Goal: Task Accomplishment & Management: Complete application form

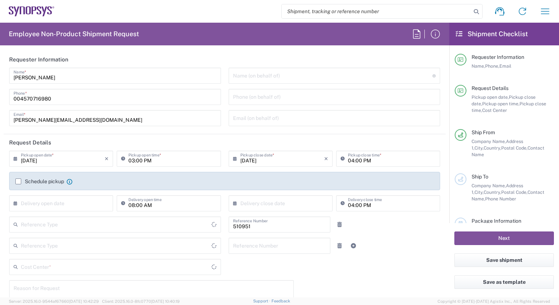
type input "[GEOGRAPHIC_DATA]"
type input "Department"
type input "DK01, SEG, TCAD, R&D 510951"
type input "Delivered at Place"
type input "Denmark"
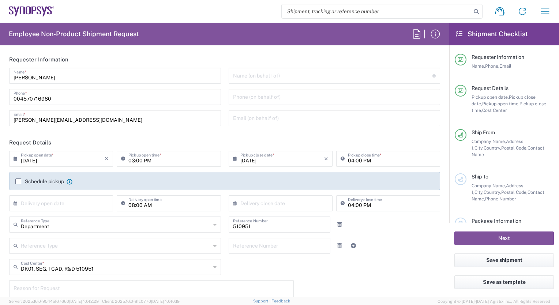
type input "Copenhagen DK01"
click at [18, 182] on label "Schedule pickup" at bounding box center [39, 182] width 49 height 6
click at [18, 182] on input "Schedule pickup" at bounding box center [18, 182] width 0 height 0
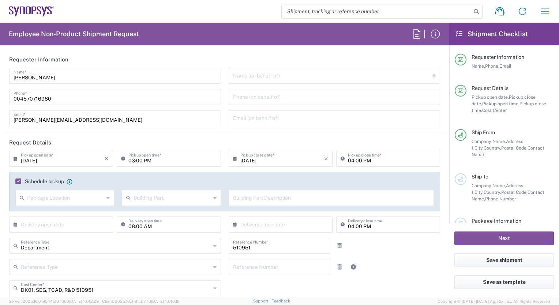
click at [54, 162] on input "08/12/2025" at bounding box center [63, 158] width 84 height 13
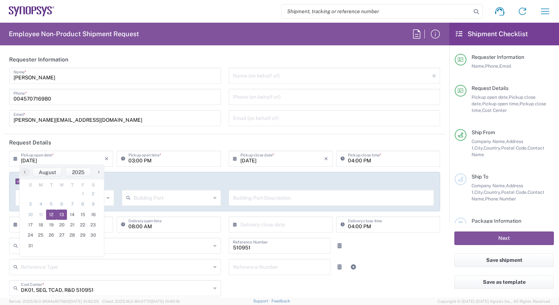
click at [62, 216] on span "13" at bounding box center [62, 215] width 11 height 10
type input "08/13/2025"
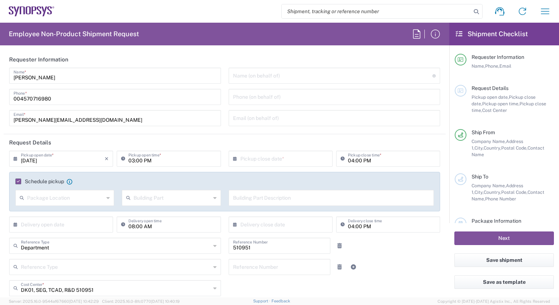
click at [133, 159] on input "03:00 PM" at bounding box center [173, 158] width 88 height 13
click at [141, 161] on input "11:00 PM" at bounding box center [173, 158] width 88 height 13
type input "11:00 AM"
click at [255, 155] on input "text" at bounding box center [283, 158] width 84 height 13
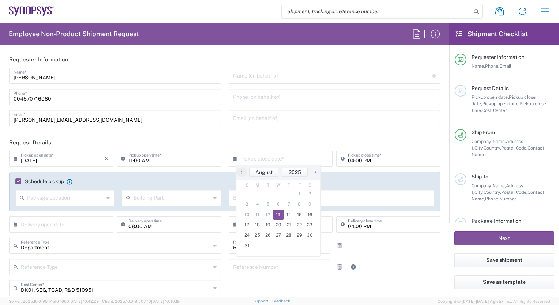
click at [276, 213] on span "13" at bounding box center [278, 215] width 11 height 10
type input "08/13/2025"
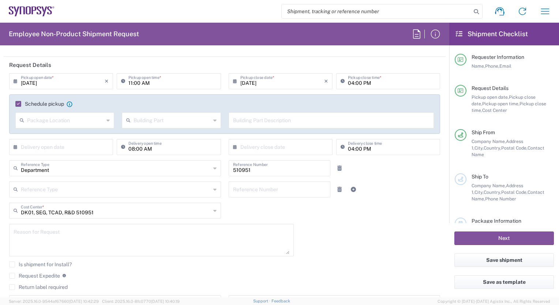
scroll to position [73, 0]
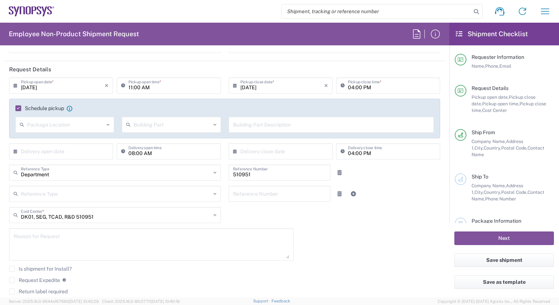
click at [75, 126] on input "text" at bounding box center [65, 124] width 77 height 13
click at [335, 225] on div "08/13/2025 × Pickup open date * Cancel Apply 11:00 AM Pickup open time * 08/13/…" at bounding box center [224, 200] width 439 height 245
click at [194, 125] on input "text" at bounding box center [172, 124] width 77 height 13
click at [244, 124] on input "text" at bounding box center [331, 124] width 197 height 13
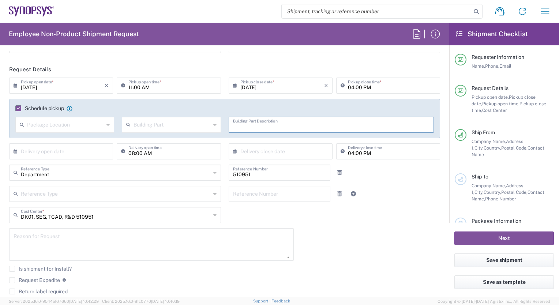
click at [17, 108] on label "Schedule pickup" at bounding box center [39, 108] width 49 height 6
click at [17, 108] on input "Schedule pickup" at bounding box center [17, 108] width 0 height 0
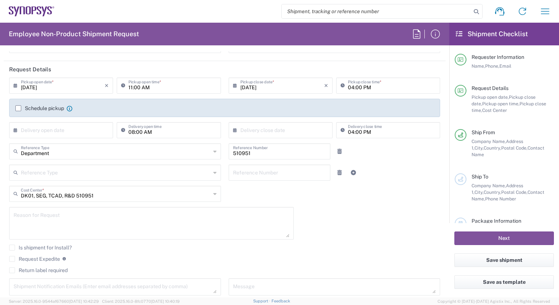
scroll to position [110, 0]
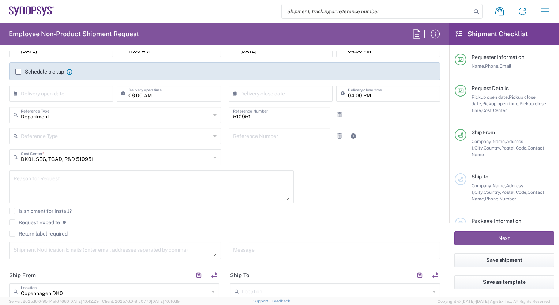
click at [10, 211] on label "Is shipment for Install?" at bounding box center [40, 211] width 63 height 6
click at [12, 211] on input "Is shipment for Install?" at bounding box center [12, 211] width 0 height 0
click at [10, 211] on label "Is shipment for Install?" at bounding box center [40, 211] width 63 height 6
click at [11, 211] on input "Is shipment for Install?" at bounding box center [11, 211] width 0 height 0
click at [32, 182] on textarea at bounding box center [152, 187] width 276 height 28
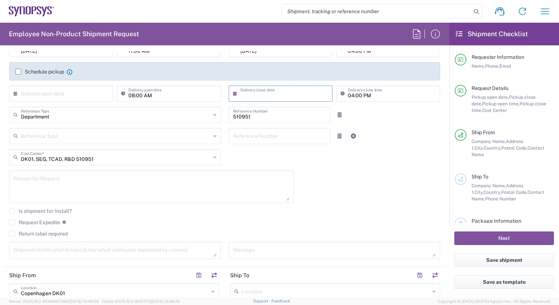
click at [282, 94] on input "text" at bounding box center [283, 93] width 84 height 13
click at [17, 90] on icon at bounding box center [17, 94] width 7 height 12
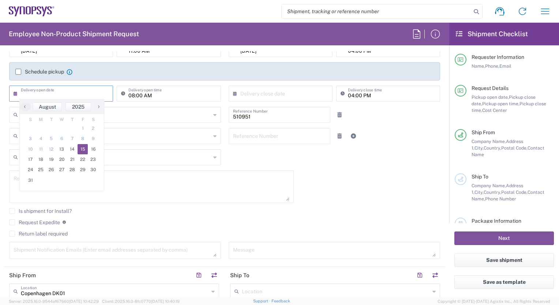
click at [81, 149] on span "15" at bounding box center [83, 149] width 11 height 10
type input "08/15/2025"
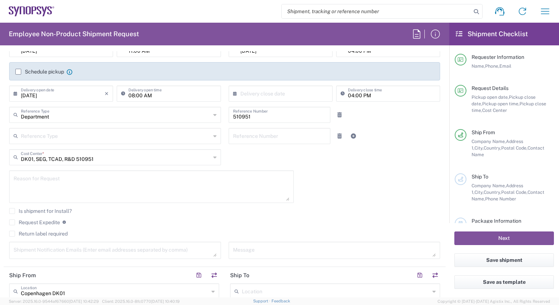
click at [246, 92] on input "text" at bounding box center [283, 93] width 84 height 13
click at [297, 149] on span "15" at bounding box center [299, 149] width 11 height 10
type input "08/15/2025"
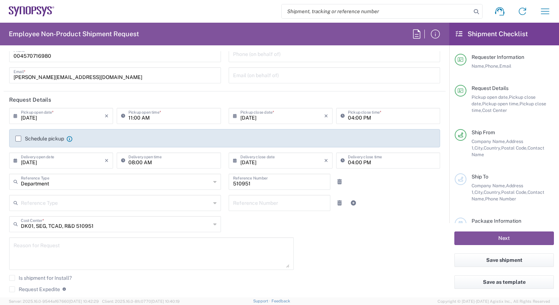
scroll to position [37, 0]
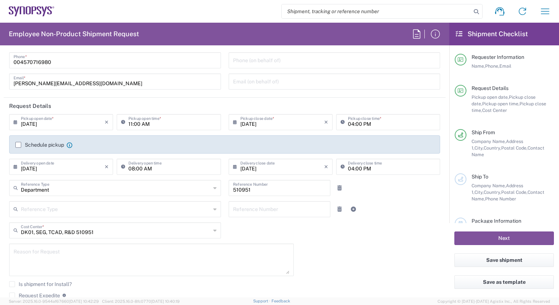
click at [18, 146] on label "Schedule pickup" at bounding box center [39, 145] width 49 height 6
click at [18, 145] on input "Schedule pickup" at bounding box center [18, 145] width 0 height 0
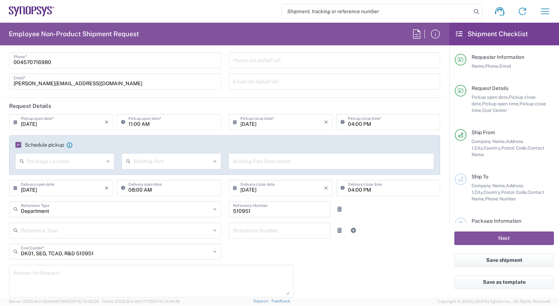
click at [36, 163] on input "text" at bounding box center [65, 160] width 77 height 13
click at [131, 163] on icon at bounding box center [129, 162] width 7 height 12
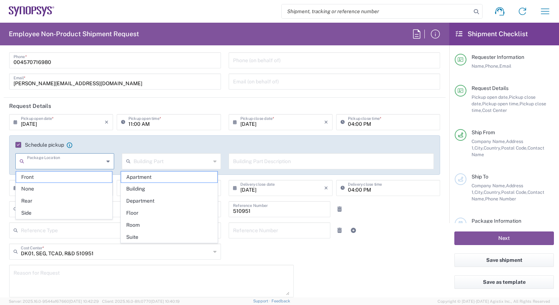
click at [44, 163] on input "text" at bounding box center [65, 160] width 77 height 13
click at [38, 178] on span "Front" at bounding box center [64, 177] width 96 height 11
type input "Front"
click at [149, 160] on input "text" at bounding box center [172, 160] width 77 height 13
click at [155, 226] on span "Room" at bounding box center [169, 225] width 96 height 11
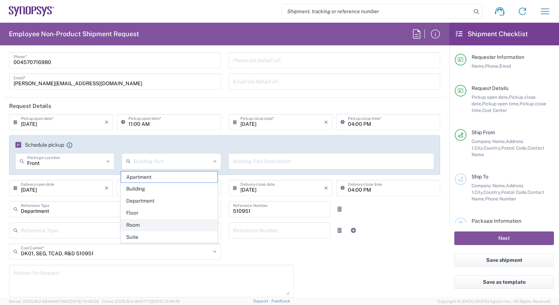
type input "Room"
click at [256, 164] on input "text" at bounding box center [331, 160] width 197 height 13
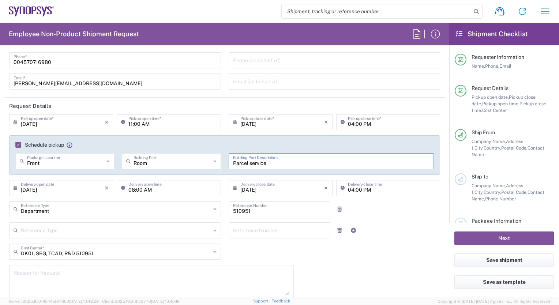
drag, startPoint x: 271, startPoint y: 165, endPoint x: 224, endPoint y: 161, distance: 46.7
click at [225, 161] on div "Parcel service Building Part Description" at bounding box center [331, 163] width 213 height 21
type input "Parcel service"
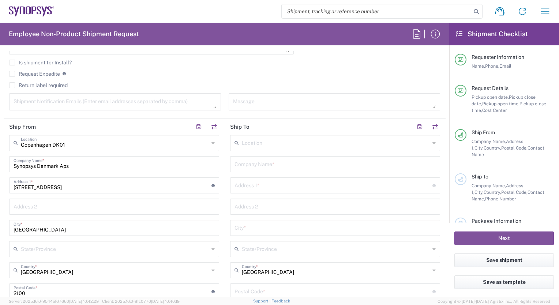
scroll to position [293, 0]
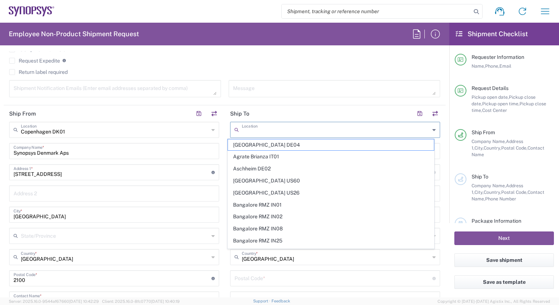
click at [267, 128] on input "text" at bounding box center [336, 129] width 188 height 13
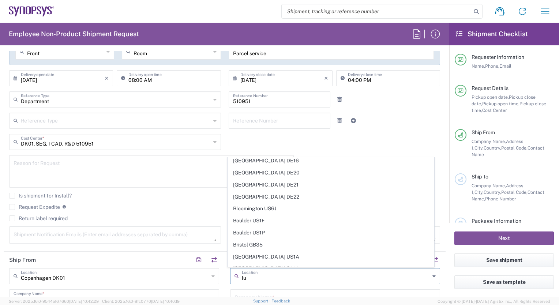
scroll to position [0, 0]
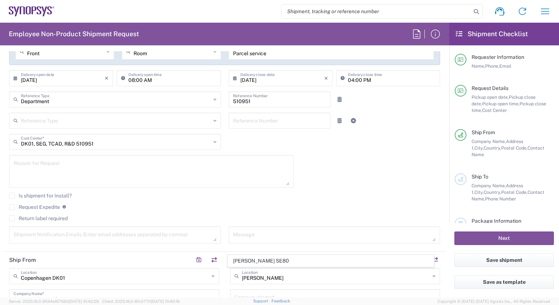
click at [261, 262] on span "Lund SE80" at bounding box center [331, 261] width 206 height 11
type input "Lund SE80"
type input "Synopsys Sweden AB"
type input "Kalkstensvagen 3 Lund"
type input "Lund"
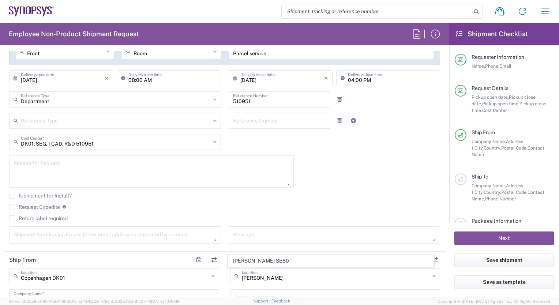
type input "Sweden"
type input "22478"
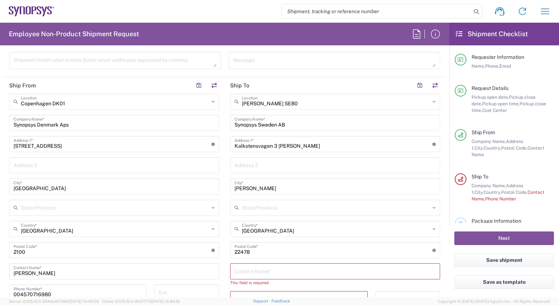
scroll to position [366, 0]
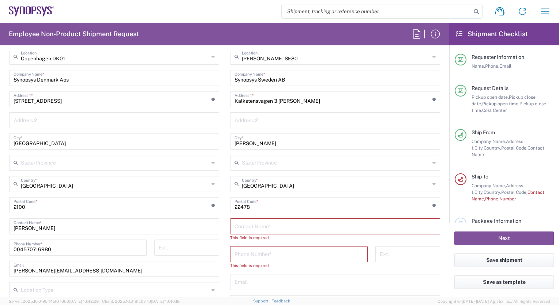
click at [246, 229] on input "text" at bounding box center [335, 226] width 201 height 13
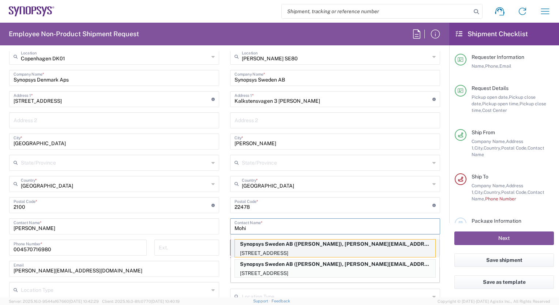
type input "Mohi"
click at [279, 247] on p "Synopsys Sweden AB (Mohini Gupta), mohini@synopsys.com" at bounding box center [335, 244] width 201 height 9
type input "Mohini Gupta"
type input "004646162900"
type input "mohini@synopsys.com"
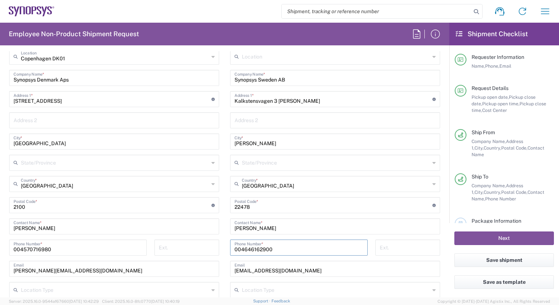
drag, startPoint x: 274, startPoint y: 249, endPoint x: 225, endPoint y: 249, distance: 49.1
click at [227, 249] on div "004646162900 Phone Number *" at bounding box center [299, 250] width 145 height 21
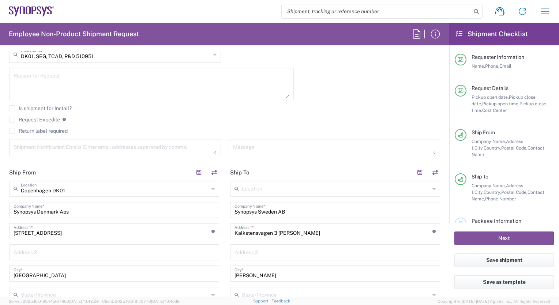
scroll to position [220, 0]
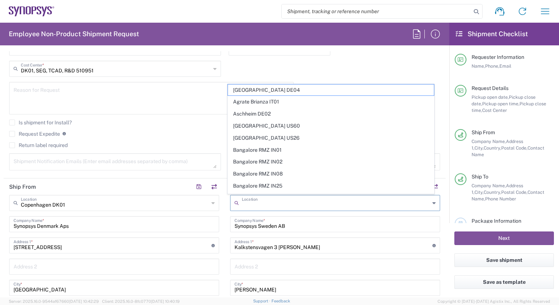
click at [248, 202] on input "text" at bounding box center [336, 202] width 188 height 13
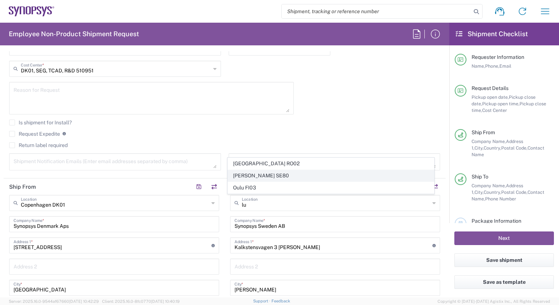
click at [243, 174] on span "Lund SE80" at bounding box center [331, 175] width 206 height 11
type input "Lund SE80"
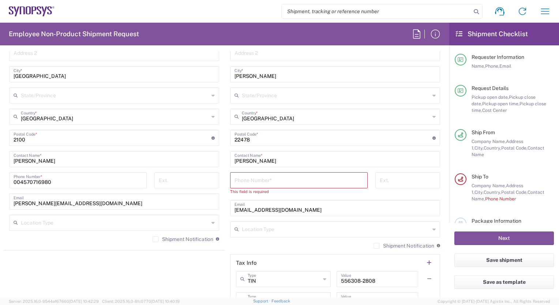
scroll to position [439, 0]
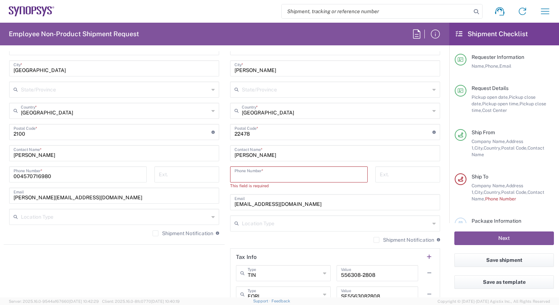
click at [235, 174] on input "tel" at bounding box center [299, 174] width 129 height 13
paste input "004646162900"
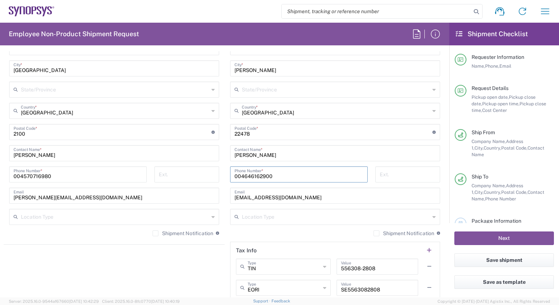
type input "004646162900"
click at [153, 232] on label "Shipment Notification" at bounding box center [183, 234] width 61 height 6
click at [156, 234] on input "Shipment Notification" at bounding box center [156, 234] width 0 height 0
click at [374, 234] on label "Shipment Notification" at bounding box center [404, 234] width 61 height 6
click at [377, 234] on input "Shipment Notification" at bounding box center [377, 234] width 0 height 0
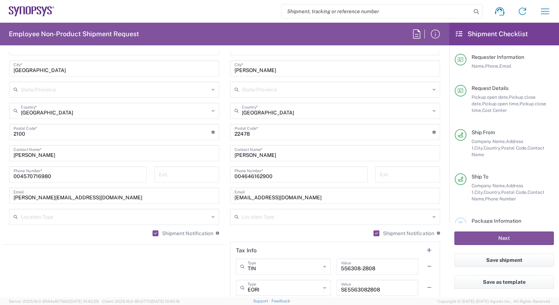
click at [212, 216] on icon at bounding box center [213, 217] width 3 height 12
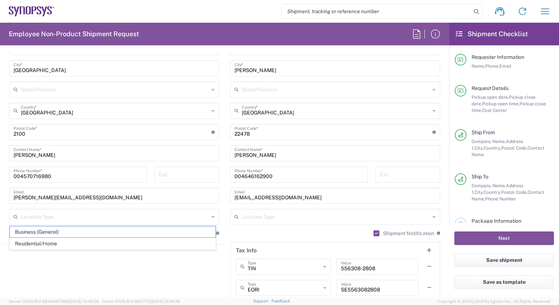
click at [123, 269] on agx-shipment-stop-widget "Ship From Copenhagen DK01 Location Copenhagen DK01 Aachen DE04 Agrate Brianza I…" at bounding box center [114, 143] width 221 height 369
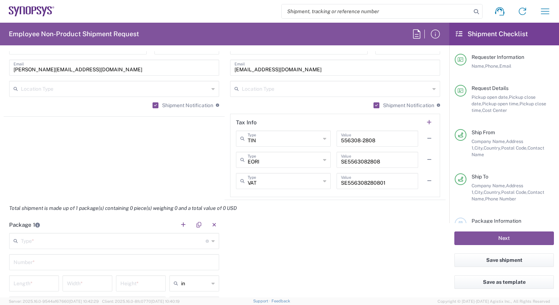
scroll to position [549, 0]
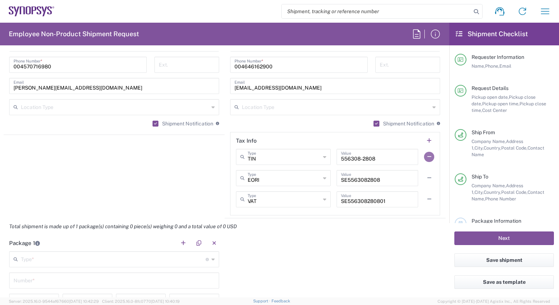
click at [424, 154] on button "button" at bounding box center [429, 157] width 10 height 10
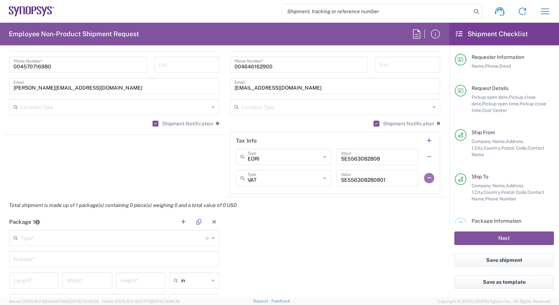
click at [424, 175] on button "button" at bounding box center [429, 178] width 10 height 10
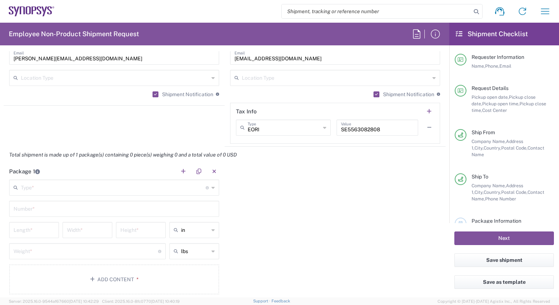
scroll to position [622, 0]
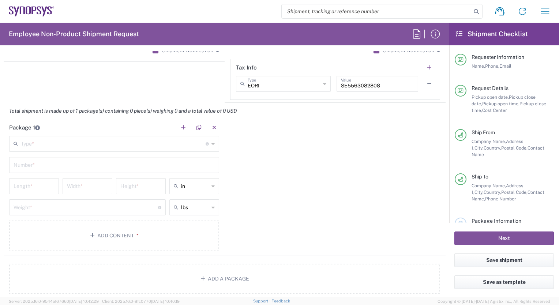
click at [493, 59] on span "Requester Information" at bounding box center [498, 57] width 53 height 6
click at [495, 66] on span "Phone," at bounding box center [492, 65] width 14 height 5
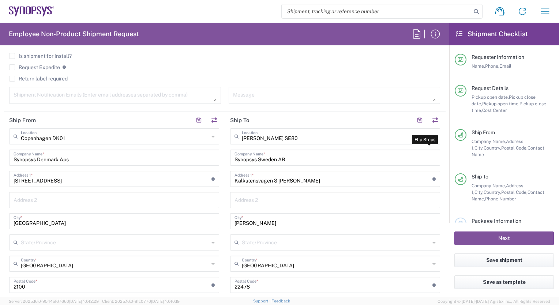
scroll to position [256, 0]
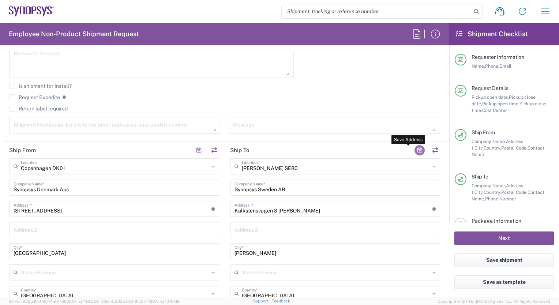
click at [415, 148] on button "button" at bounding box center [420, 150] width 10 height 10
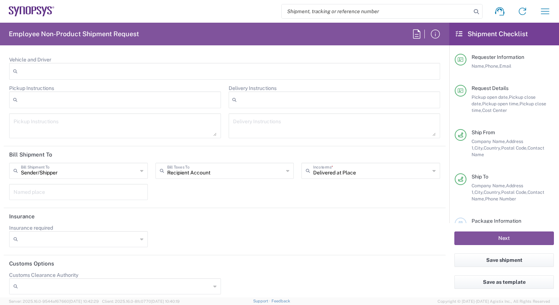
scroll to position [988, 0]
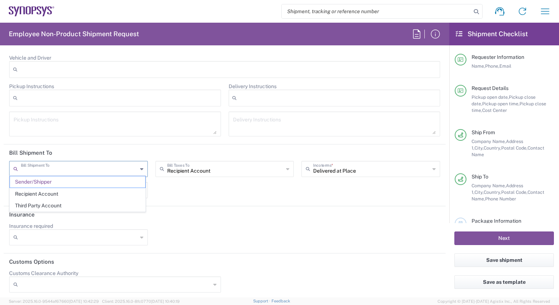
click at [135, 167] on input "text" at bounding box center [79, 168] width 117 height 13
click at [124, 194] on span "Recipient Account" at bounding box center [77, 194] width 135 height 11
type input "Recipient Account"
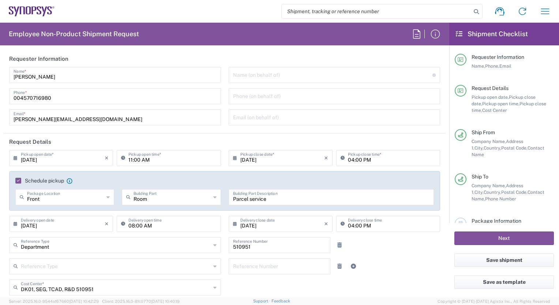
scroll to position [0, 0]
click at [207, 247] on input "text" at bounding box center [116, 245] width 190 height 13
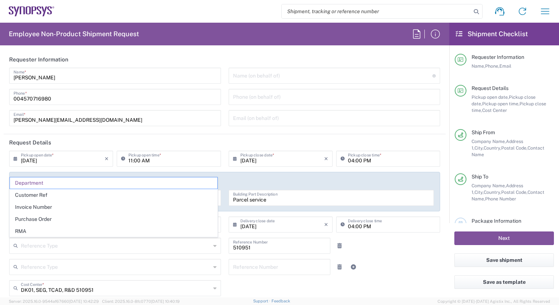
click at [374, 244] on div "Reference Type Department Customer Ref Invoice Number Purchase Order RMA 510951…" at bounding box center [224, 248] width 439 height 21
type input "Department"
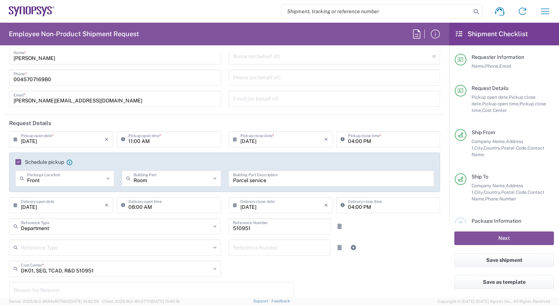
scroll to position [73, 0]
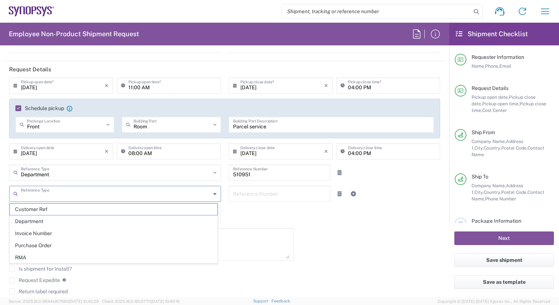
click at [165, 198] on input "text" at bounding box center [116, 193] width 190 height 13
click at [304, 224] on div "08/13/2025 × Pickup open date * Cancel Apply 11:00 AM Pickup open time * 08/13/…" at bounding box center [224, 200] width 439 height 245
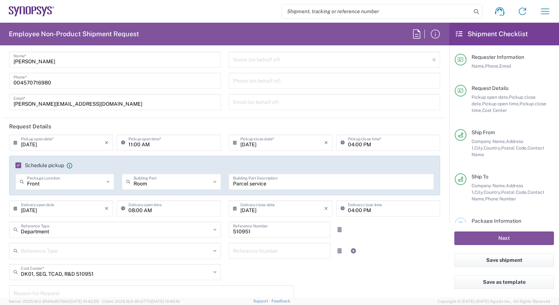
scroll to position [0, 0]
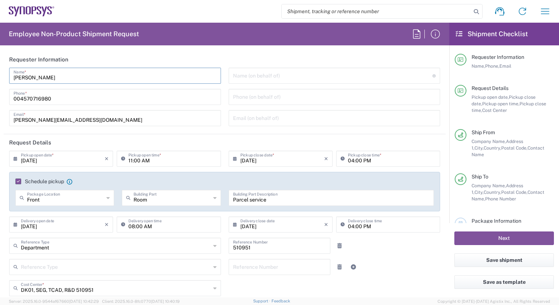
drag, startPoint x: 57, startPoint y: 79, endPoint x: 9, endPoint y: 78, distance: 48.0
click at [9, 78] on div "Anastasiia Boiko Name *" at bounding box center [115, 76] width 212 height 16
click at [131, 59] on header "Requester Information" at bounding box center [225, 59] width 442 height 16
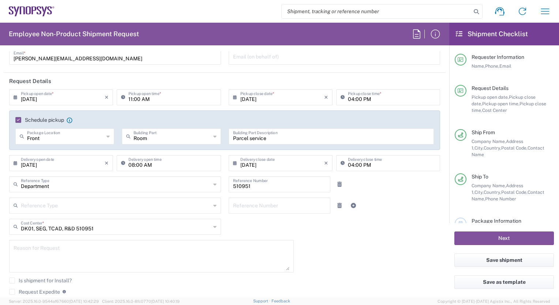
scroll to position [73, 0]
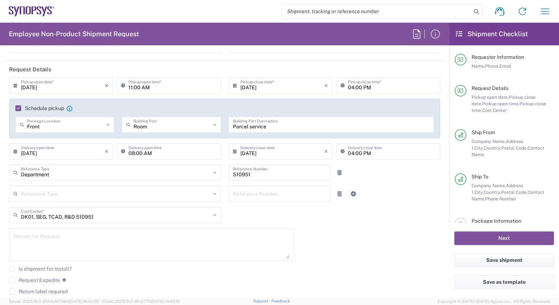
click at [213, 216] on icon at bounding box center [214, 215] width 3 height 12
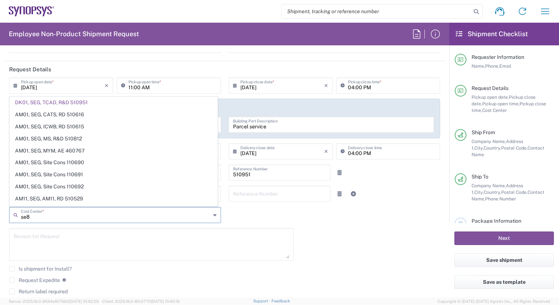
type input "se80"
type input "110741"
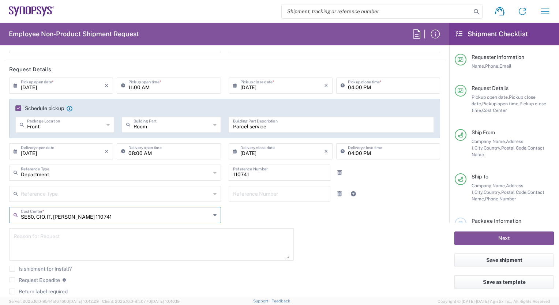
click at [204, 216] on input "SE80, CIO, IT, GAPP 110741" at bounding box center [116, 214] width 190 height 13
type input "SE80, CIO, IT, GAPP 110741"
click at [213, 214] on icon at bounding box center [214, 215] width 3 height 12
type input "SE80, CIO, IT, GAPP 110741"
click at [213, 216] on icon at bounding box center [214, 215] width 3 height 12
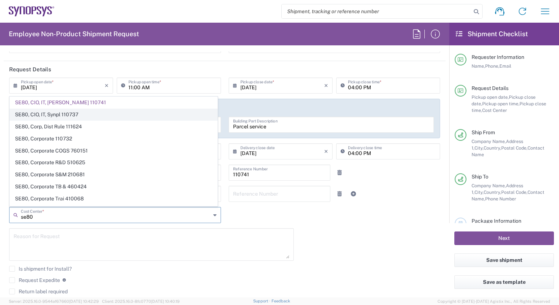
type input "se80"
click at [56, 117] on span "SE80, CIO, IT, Synpl 110737" at bounding box center [114, 114] width 208 height 11
type input "110737"
type input "SE80, CIO, IT, Synpl 110737"
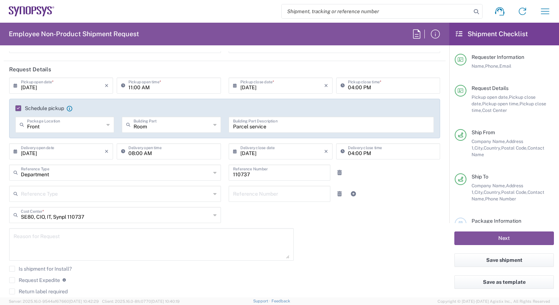
click at [246, 210] on div "08/13/2025 × Pickup open date * Cancel Apply 11:00 AM Pickup open time * 08/13/…" at bounding box center [224, 200] width 439 height 245
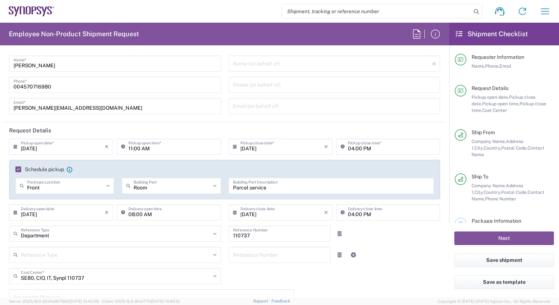
scroll to position [0, 0]
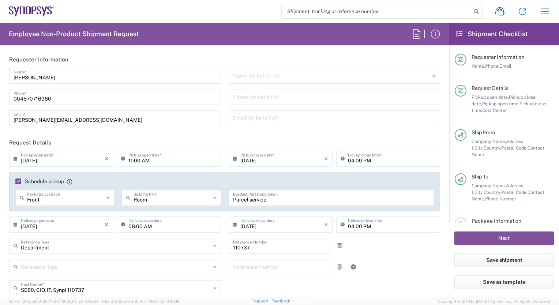
click at [261, 82] on div "Name (on behalf of) Expedite requests must include authorized approver as "on b…" at bounding box center [335, 76] width 212 height 16
click at [256, 99] on input "tel" at bounding box center [334, 96] width 203 height 13
click at [236, 123] on input "text" at bounding box center [334, 117] width 203 height 13
click at [224, 133] on agx-form-section "Requester Information Anastasiia Boiko Name * 004570716980 Phone * boiko@synops…" at bounding box center [225, 92] width 442 height 83
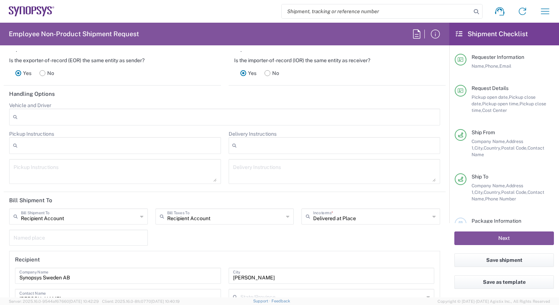
scroll to position [989, 0]
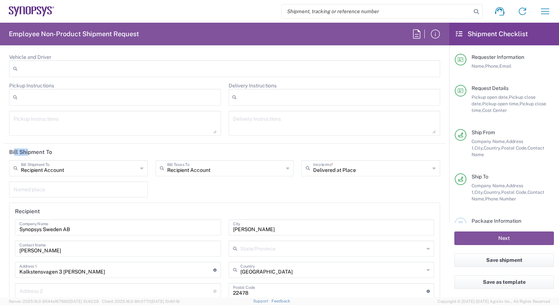
drag, startPoint x: 11, startPoint y: 149, endPoint x: 25, endPoint y: 154, distance: 15.2
click at [25, 154] on header "Bill Shipment To" at bounding box center [225, 152] width 442 height 16
drag, startPoint x: 25, startPoint y: 154, endPoint x: 139, endPoint y: 181, distance: 116.9
click at [139, 183] on input "text" at bounding box center [79, 189] width 130 height 13
click at [233, 186] on div "Recipient Account Bill Shipment To Sender/Shipper Recipient Account Third Party…" at bounding box center [224, 244] width 439 height 168
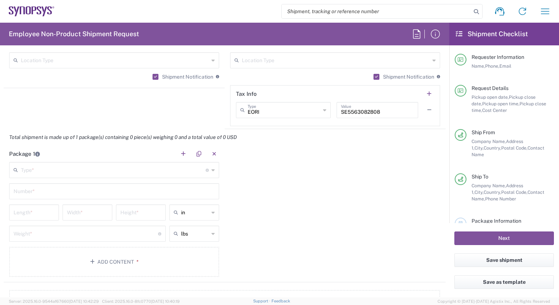
scroll to position [637, 0]
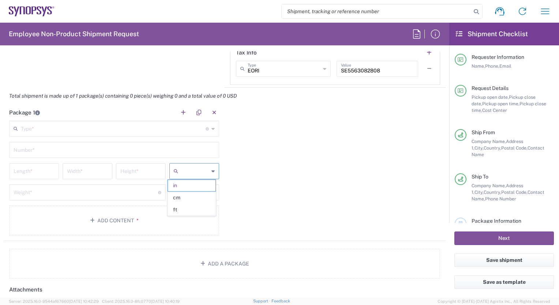
click at [202, 171] on input "text" at bounding box center [195, 171] width 28 height 12
click at [184, 201] on span "cm" at bounding box center [192, 197] width 48 height 11
type input "cm"
click at [195, 191] on input "text" at bounding box center [195, 193] width 28 height 12
click at [193, 216] on span "kgs" at bounding box center [192, 218] width 48 height 11
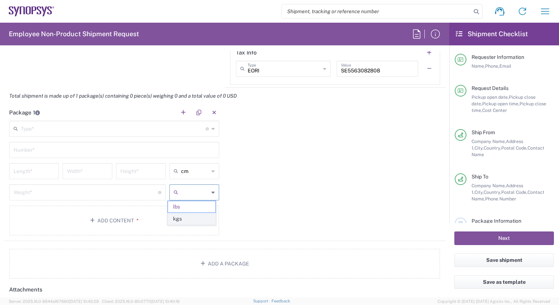
type input "kgs"
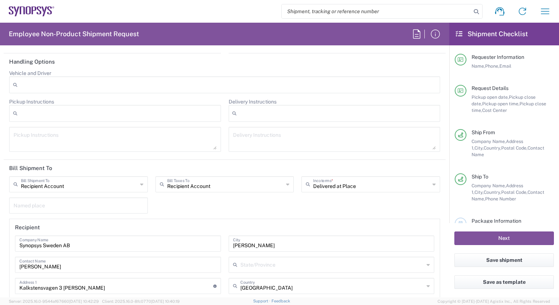
scroll to position [989, 0]
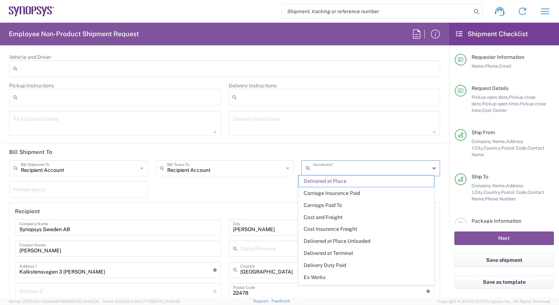
click at [342, 166] on input "text" at bounding box center [371, 167] width 117 height 13
click at [316, 149] on header "Bill Shipment To" at bounding box center [225, 152] width 442 height 16
type input "Delivered at Place"
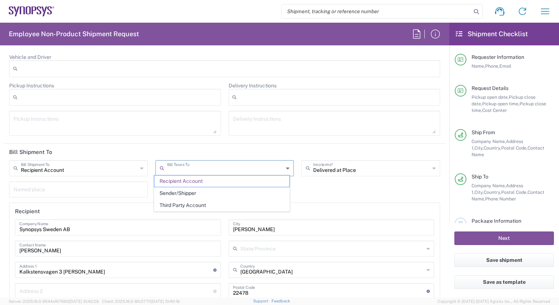
click at [193, 168] on input "text" at bounding box center [225, 167] width 117 height 13
click at [194, 179] on span "Recipient Account" at bounding box center [221, 181] width 135 height 11
click at [238, 161] on input "text" at bounding box center [225, 167] width 117 height 13
click at [202, 179] on span "Recipient Account" at bounding box center [221, 181] width 135 height 11
type input "Recipient Account"
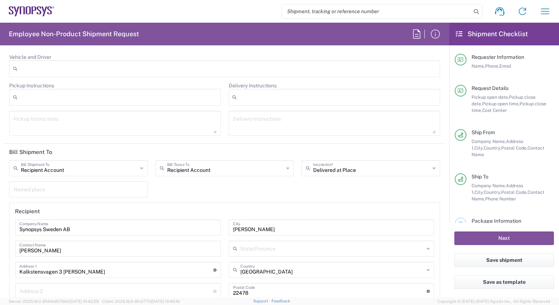
type input "Recipient Account"
click at [43, 166] on input "Recipient Account" at bounding box center [79, 167] width 117 height 13
click at [162, 190] on div "Recipient Account Bill Shipment To Recipient Account Sender/Shipper Third Party…" at bounding box center [224, 244] width 439 height 168
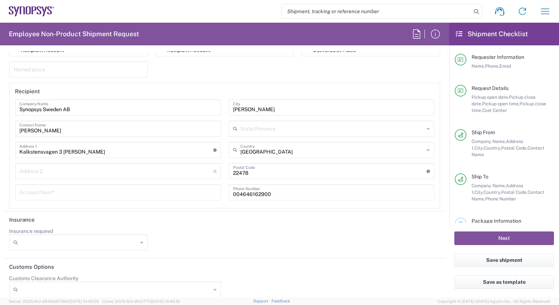
scroll to position [1113, 0]
